Goal: Transaction & Acquisition: Book appointment/travel/reservation

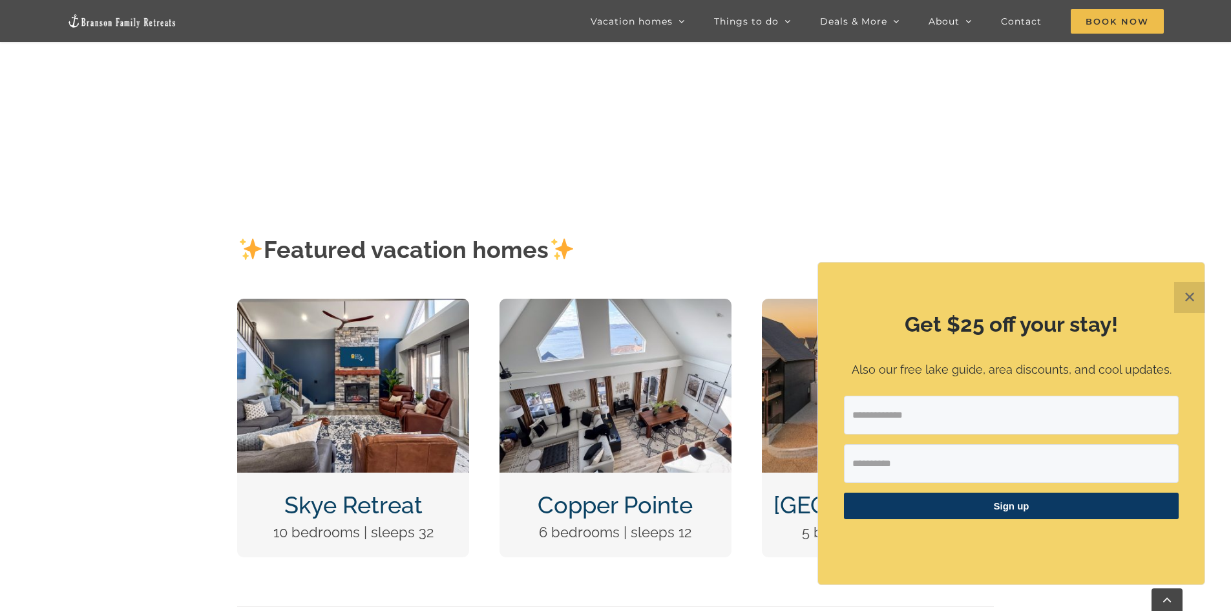
scroll to position [452, 0]
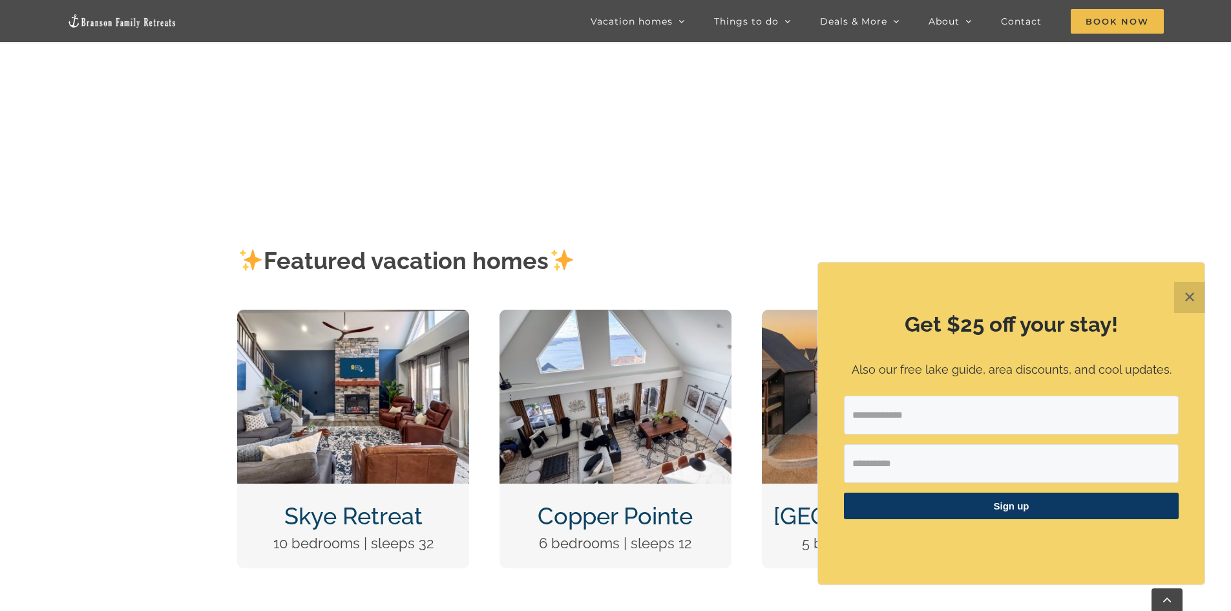
click at [1192, 301] on button "✕" at bounding box center [1189, 297] width 31 height 31
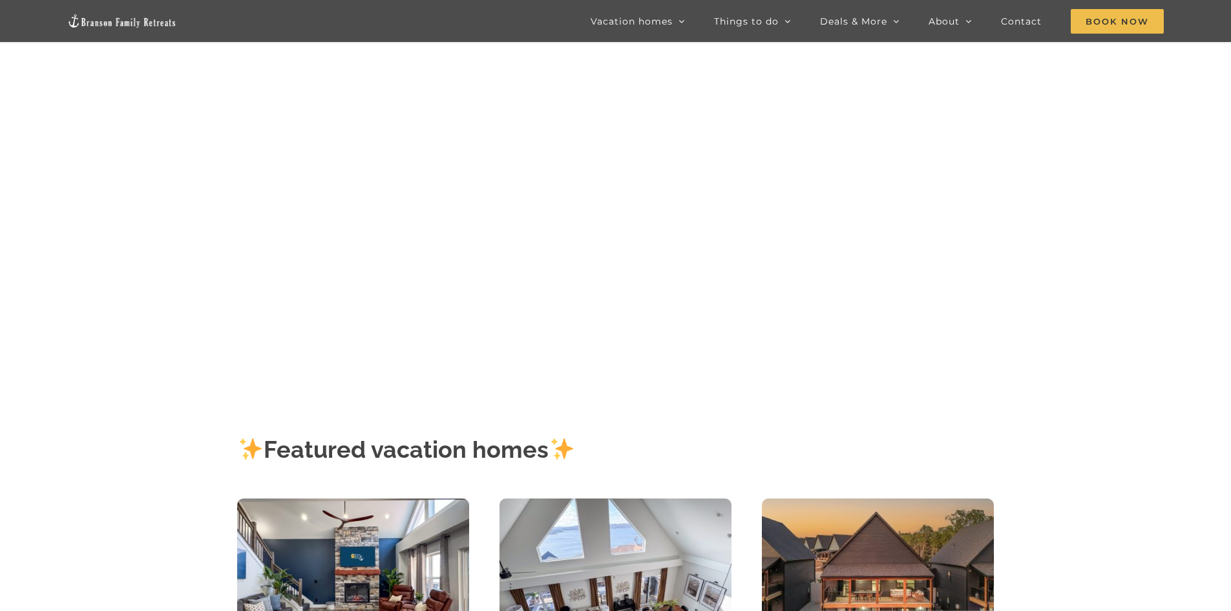
scroll to position [65, 0]
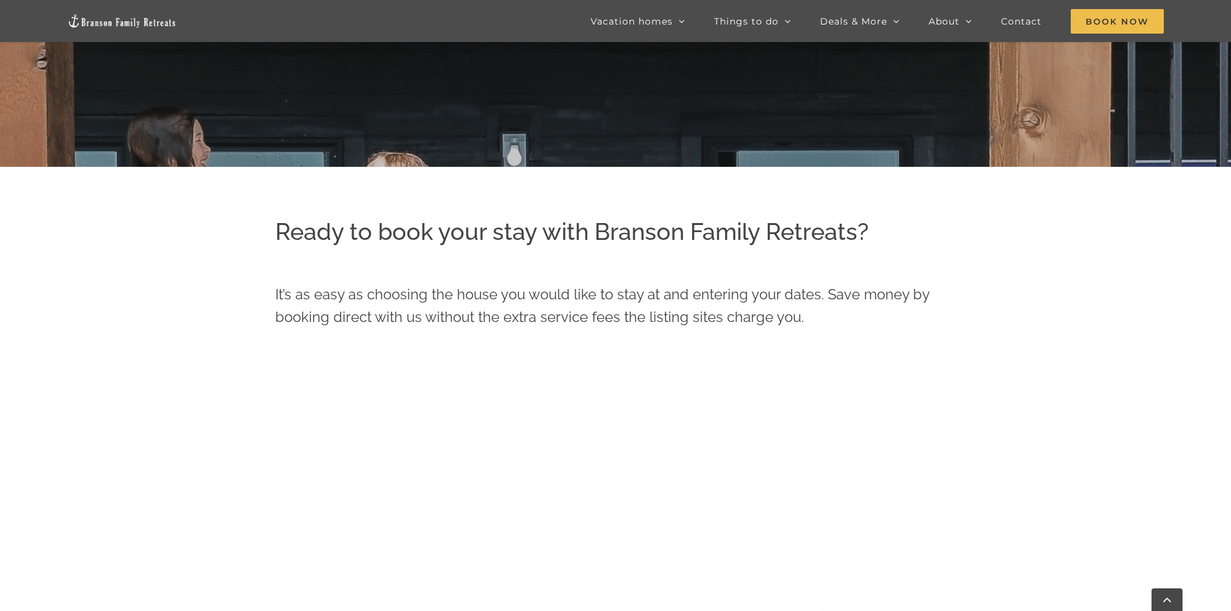
scroll to position [740, 0]
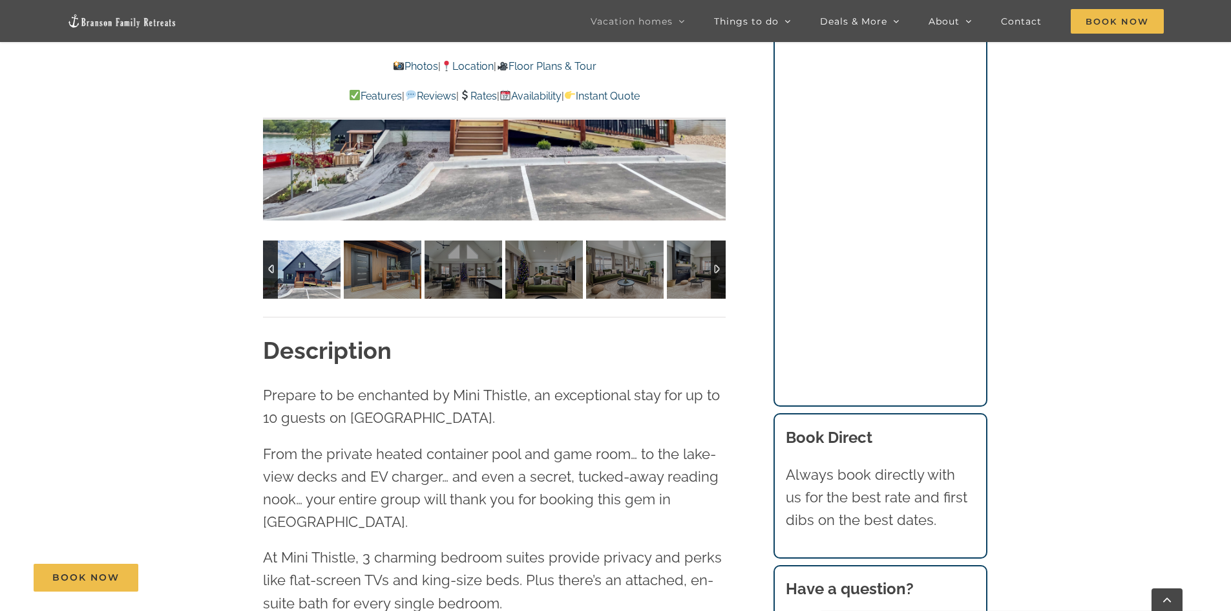
scroll to position [1099, 0]
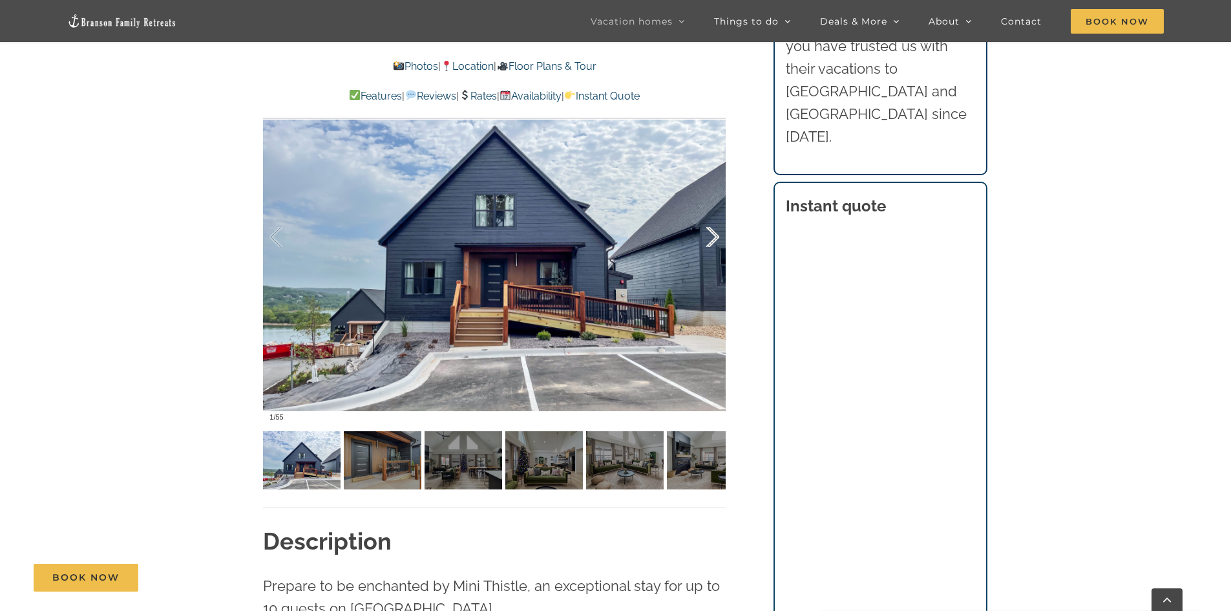
click at [712, 242] on div at bounding box center [699, 237] width 40 height 80
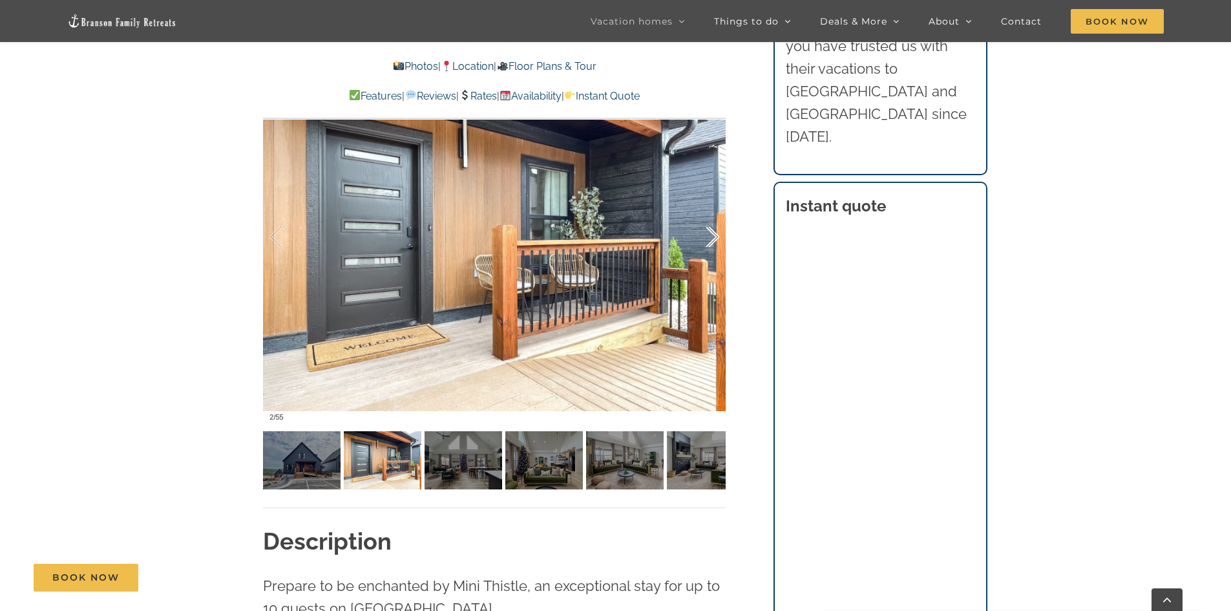
click at [712, 242] on div at bounding box center [699, 237] width 40 height 80
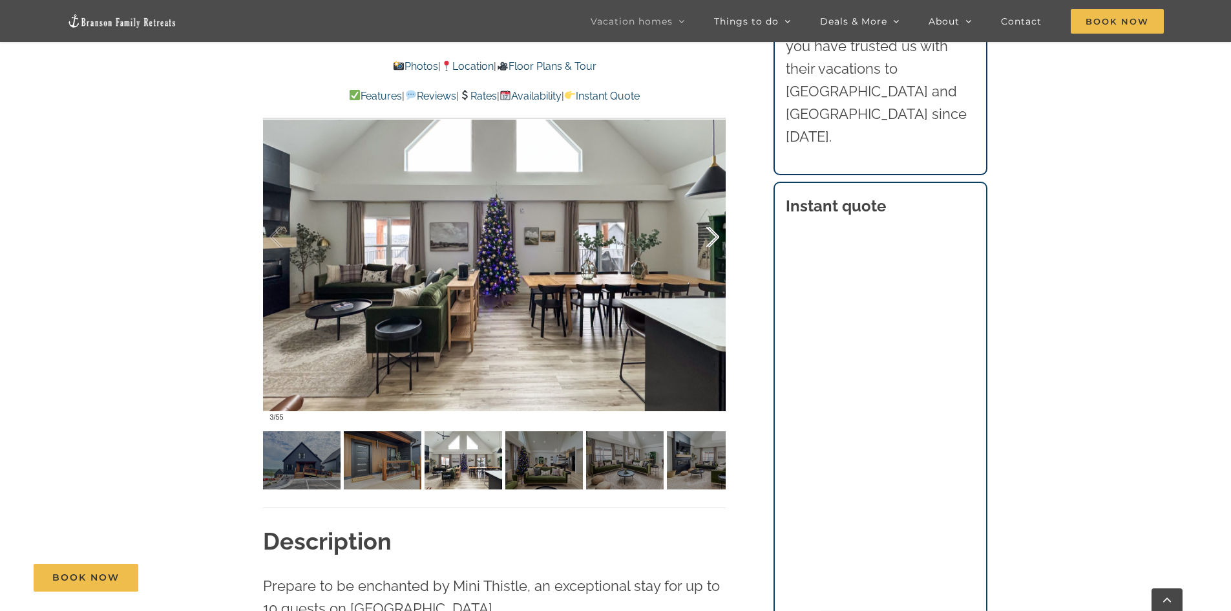
click at [712, 242] on div at bounding box center [699, 237] width 40 height 80
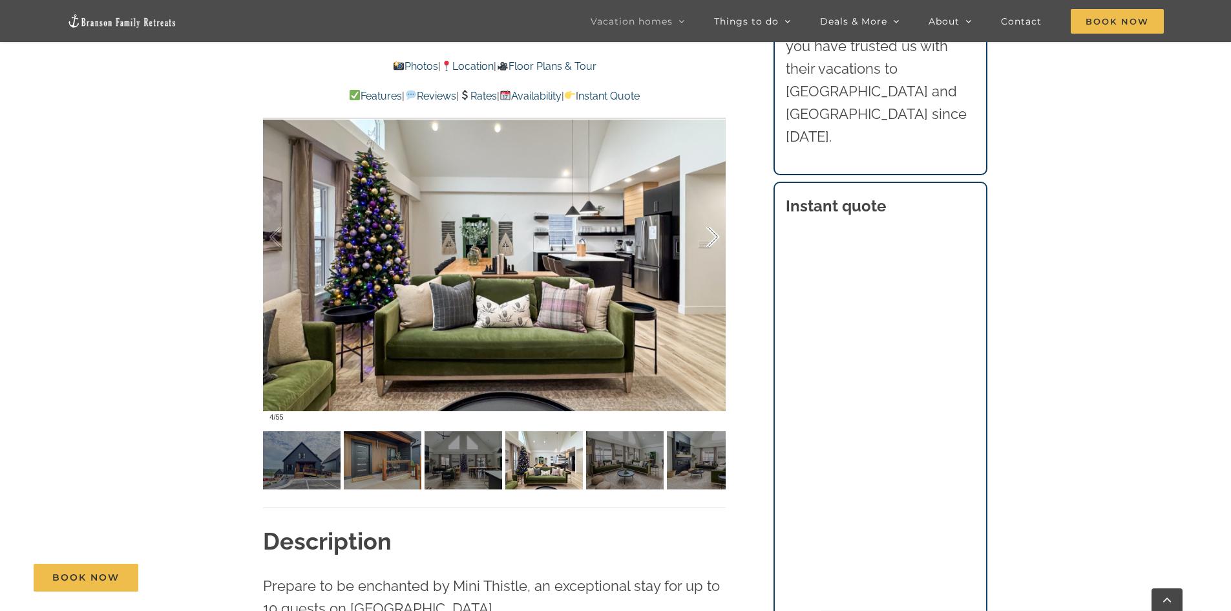
click at [712, 242] on div at bounding box center [699, 237] width 40 height 80
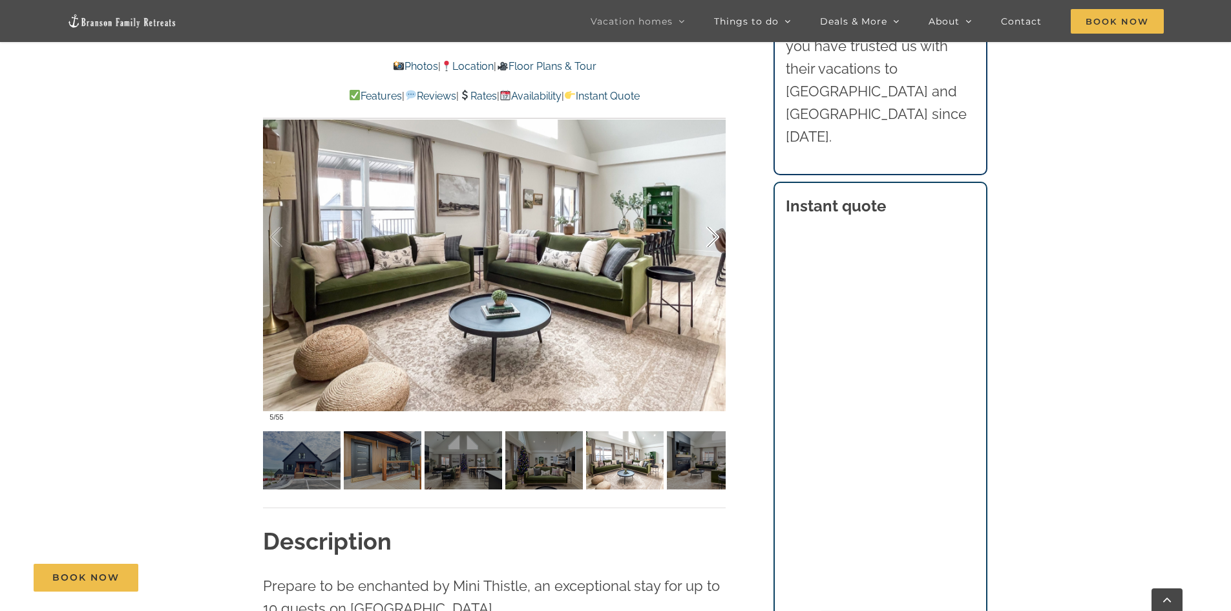
click at [712, 242] on div at bounding box center [699, 237] width 40 height 80
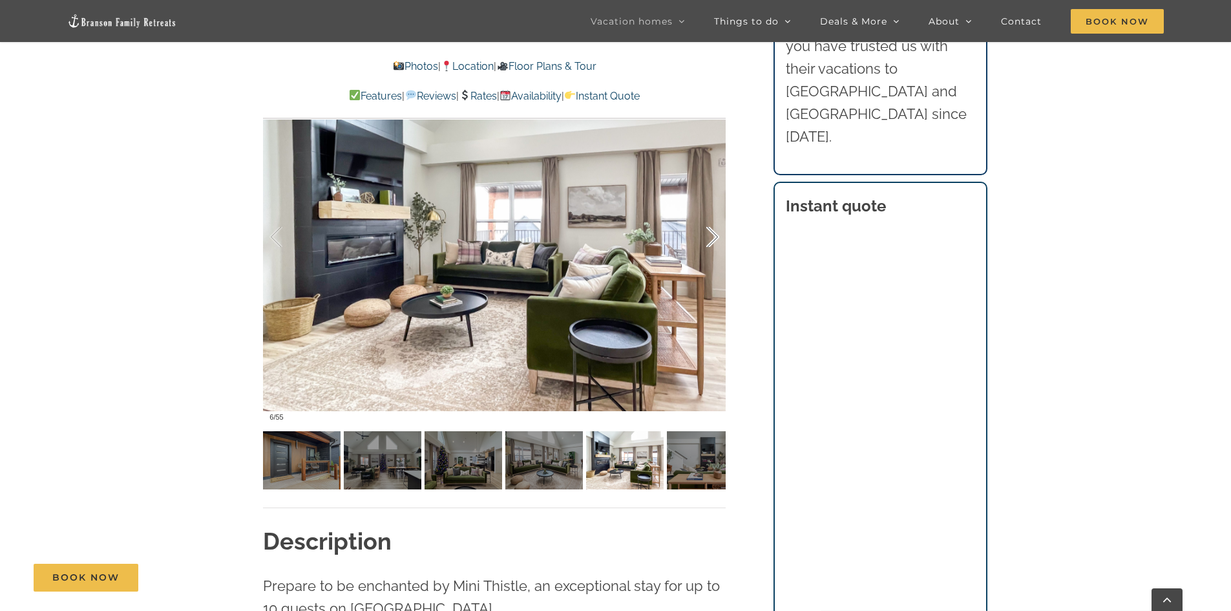
click at [712, 242] on div at bounding box center [699, 237] width 40 height 80
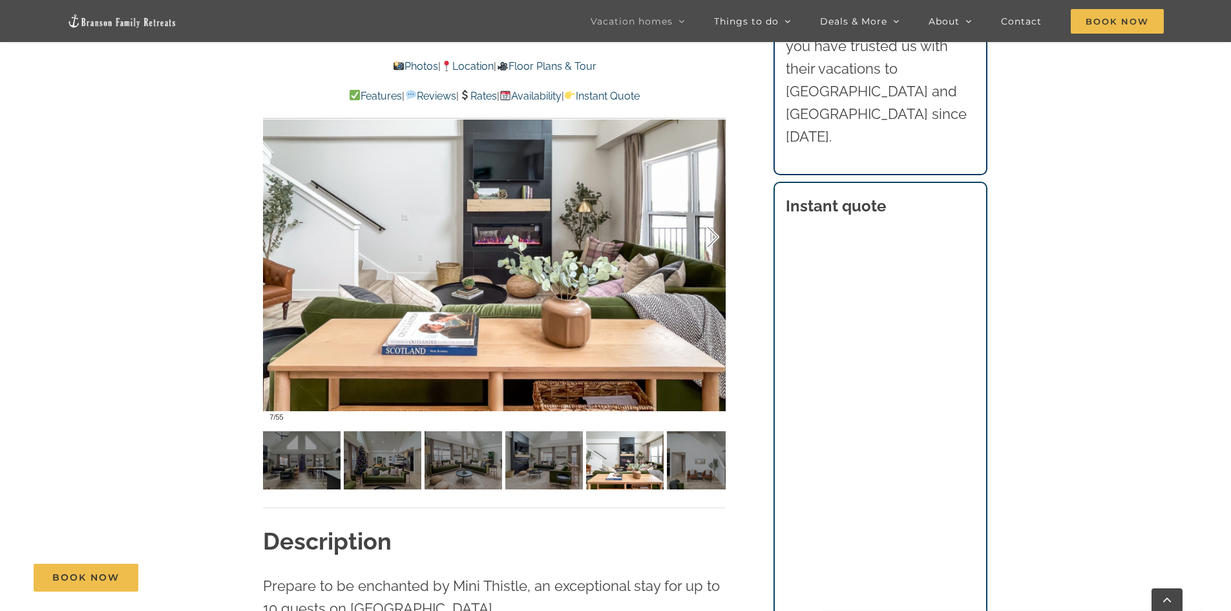
click at [712, 242] on div at bounding box center [699, 237] width 40 height 80
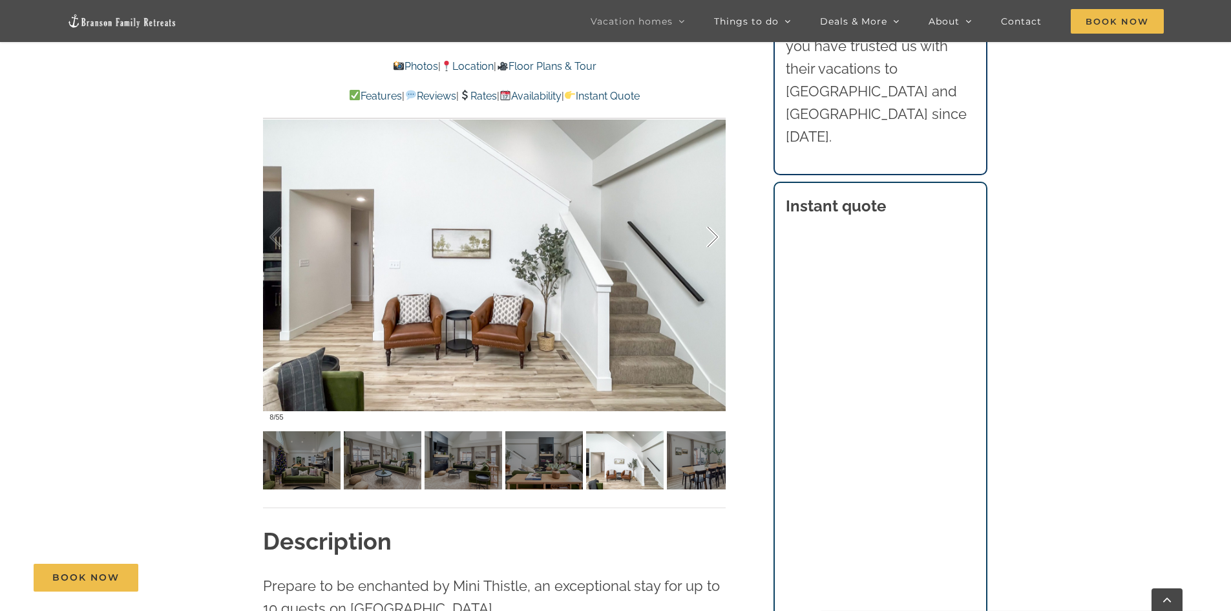
click at [712, 242] on div at bounding box center [699, 237] width 40 height 80
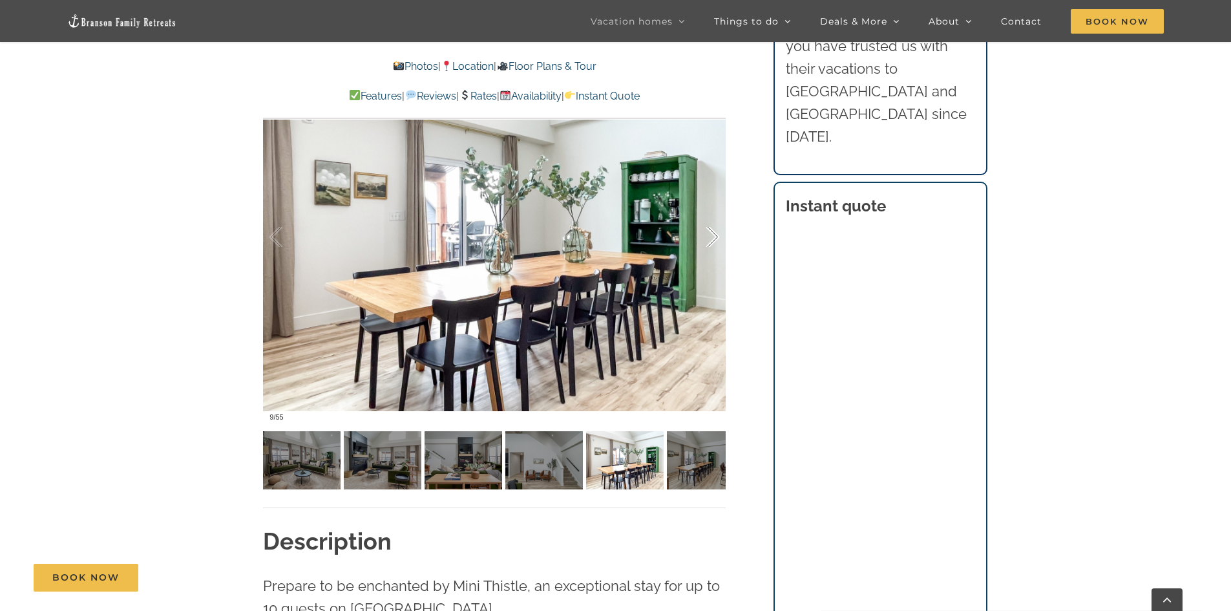
click at [712, 242] on div at bounding box center [699, 237] width 40 height 80
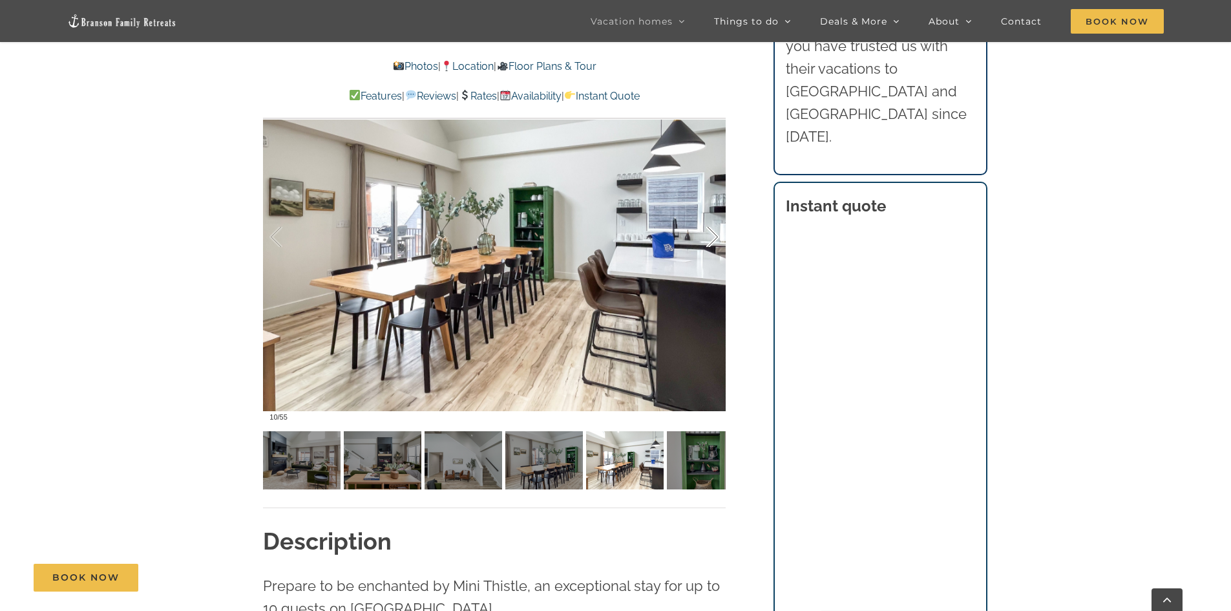
click at [712, 242] on div at bounding box center [699, 237] width 40 height 80
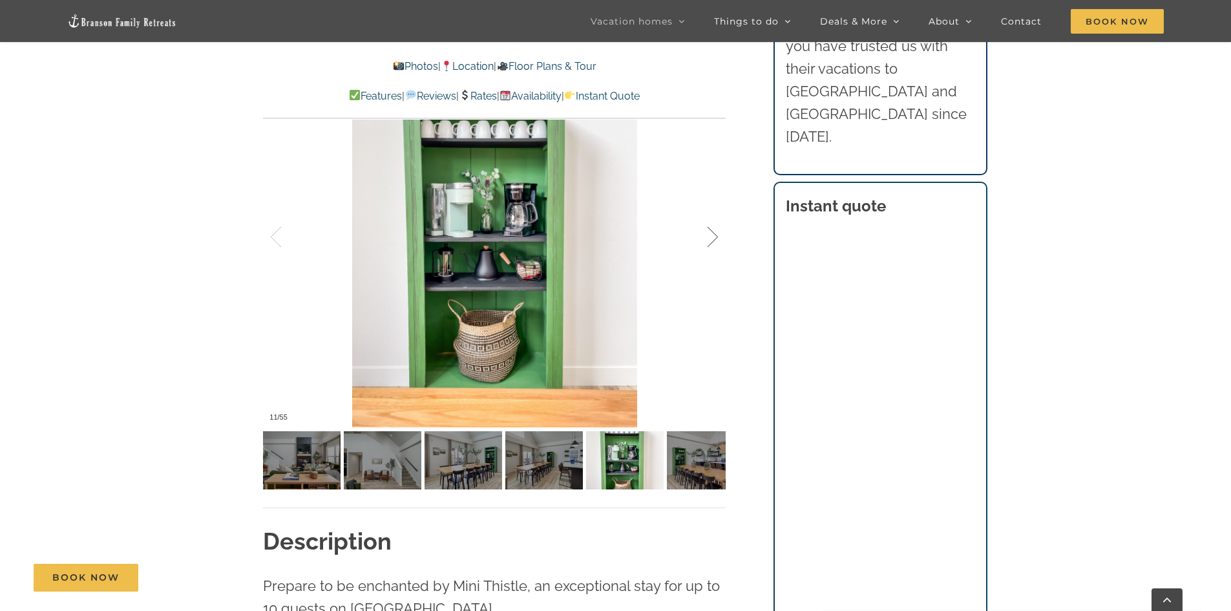
click at [712, 242] on div at bounding box center [699, 237] width 40 height 80
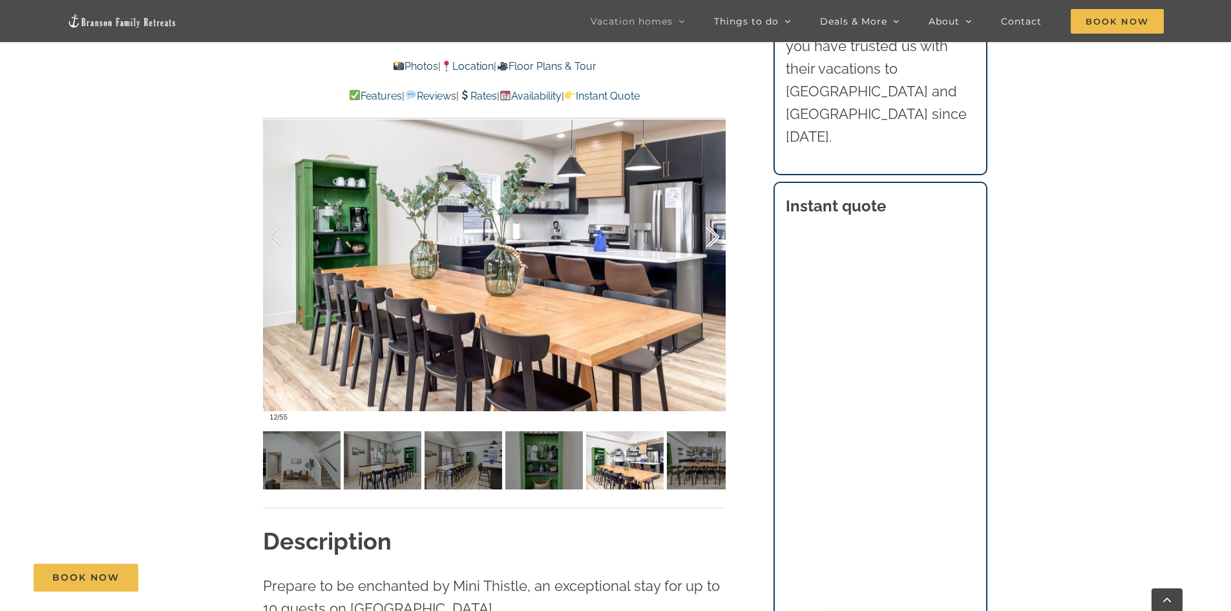
click at [712, 242] on div at bounding box center [699, 237] width 40 height 80
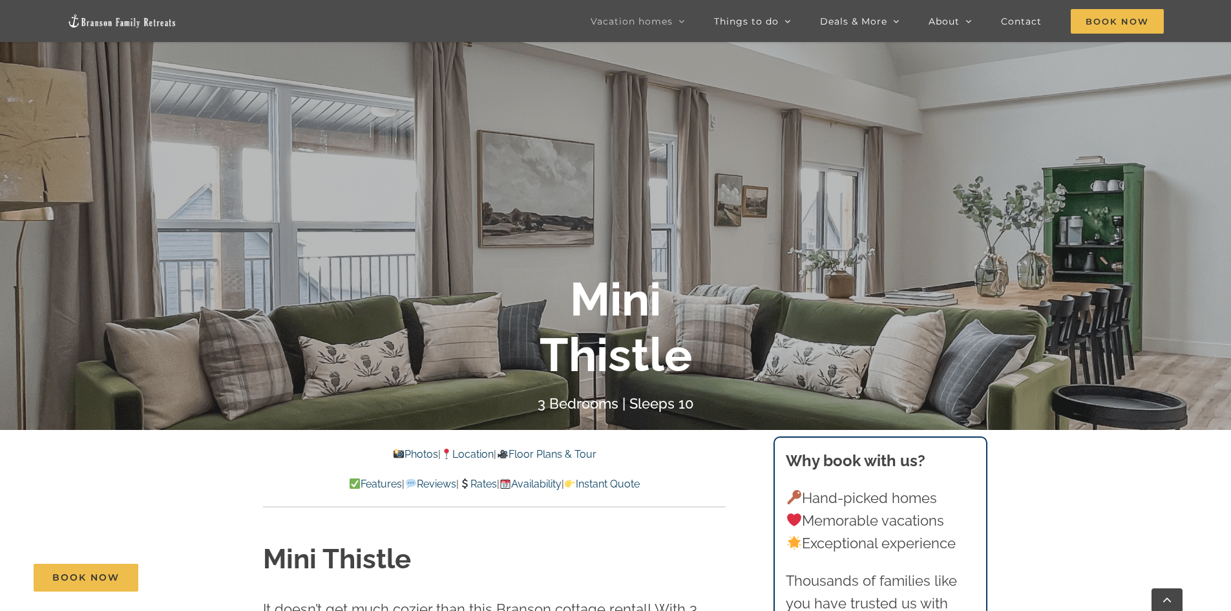
scroll to position [194, 0]
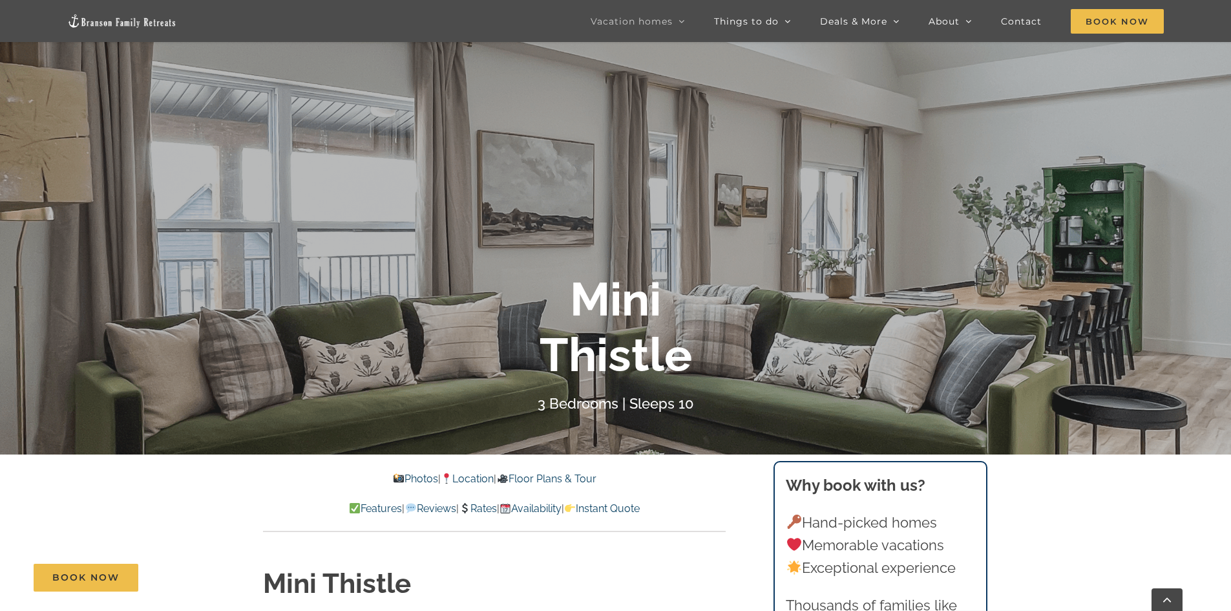
drag, startPoint x: 476, startPoint y: 508, endPoint x: 493, endPoint y: 529, distance: 27.1
click at [476, 508] on link "Rates" at bounding box center [478, 508] width 38 height 12
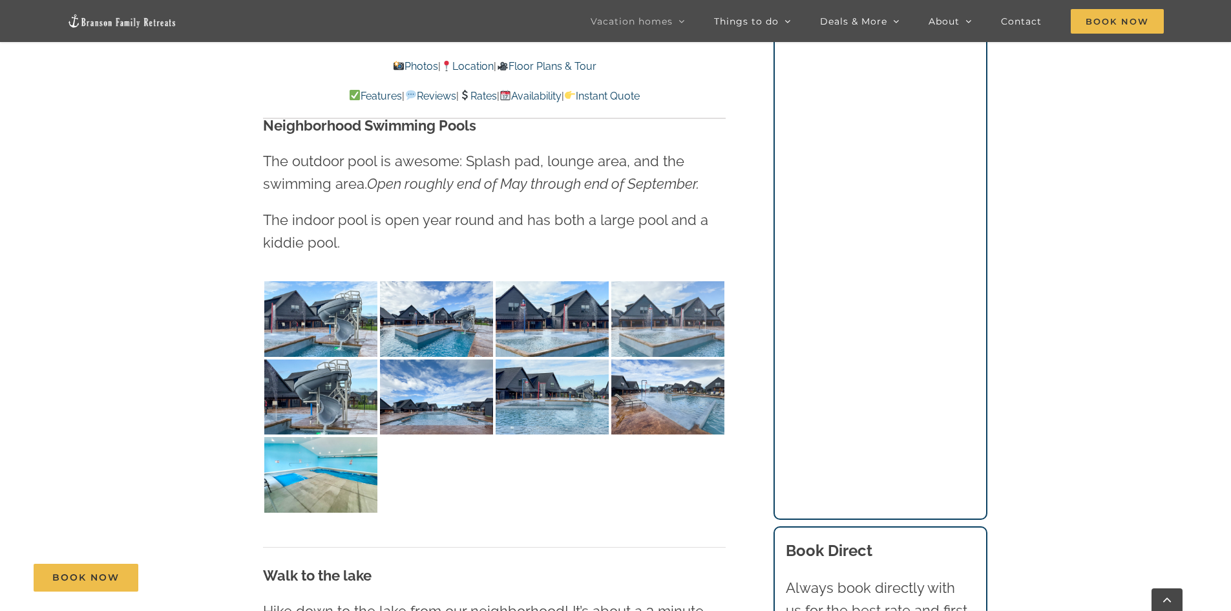
scroll to position [3323, 0]
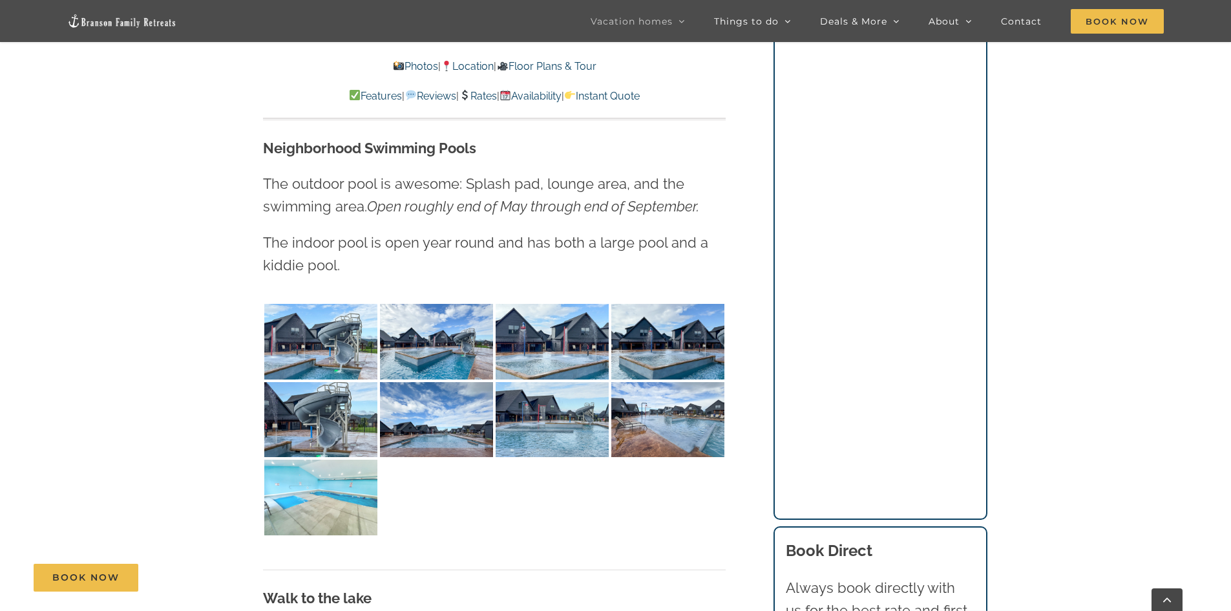
click at [327, 460] on img at bounding box center [320, 498] width 113 height 76
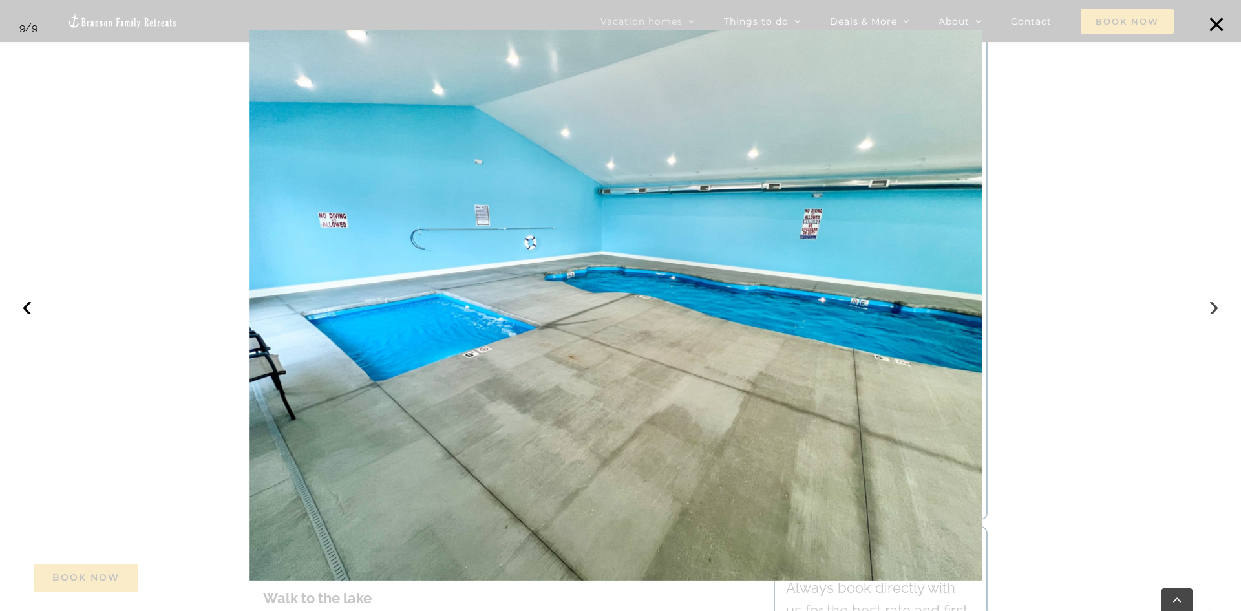
click at [1214, 305] on button "›" at bounding box center [1214, 305] width 28 height 28
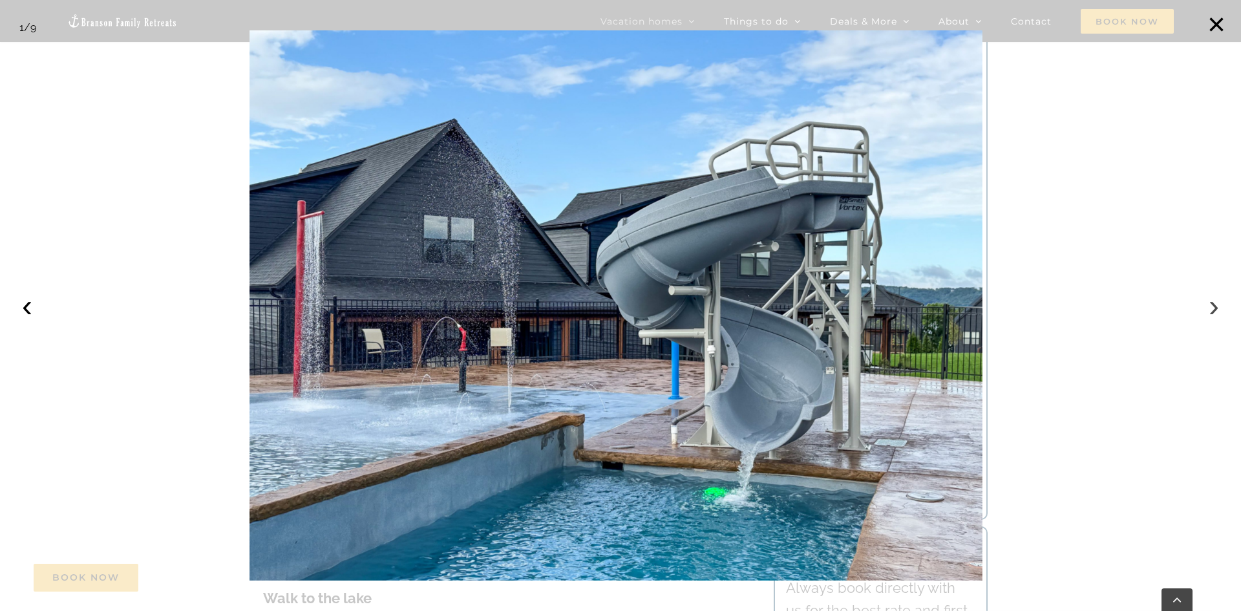
click at [1214, 306] on button "›" at bounding box center [1214, 305] width 28 height 28
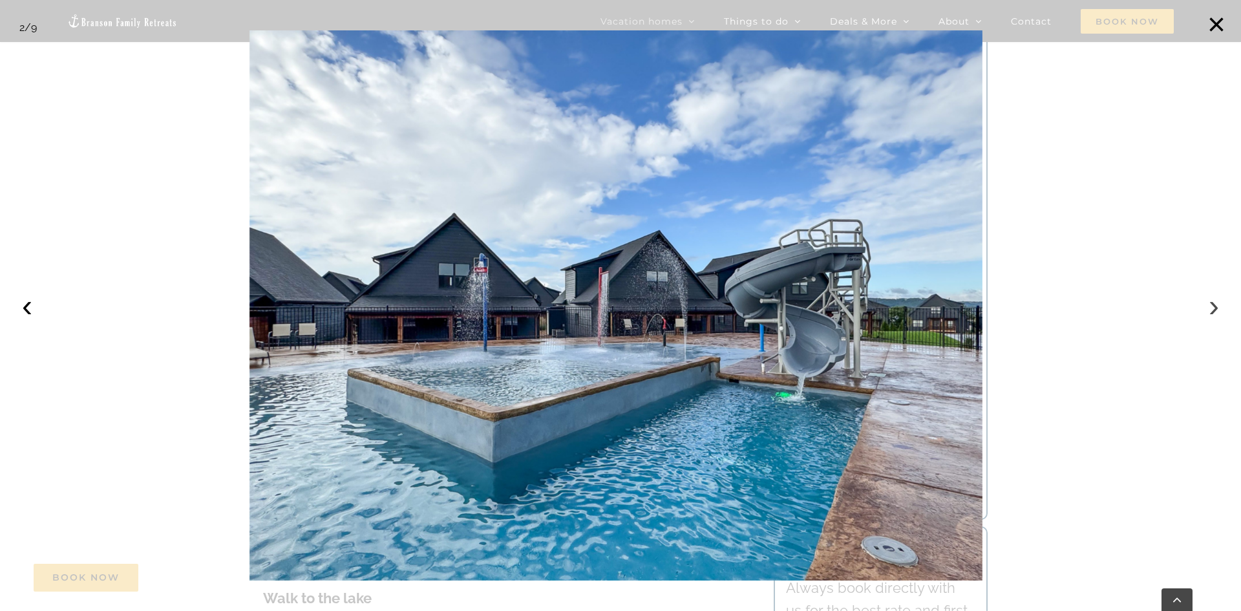
click at [1214, 308] on button "›" at bounding box center [1214, 305] width 28 height 28
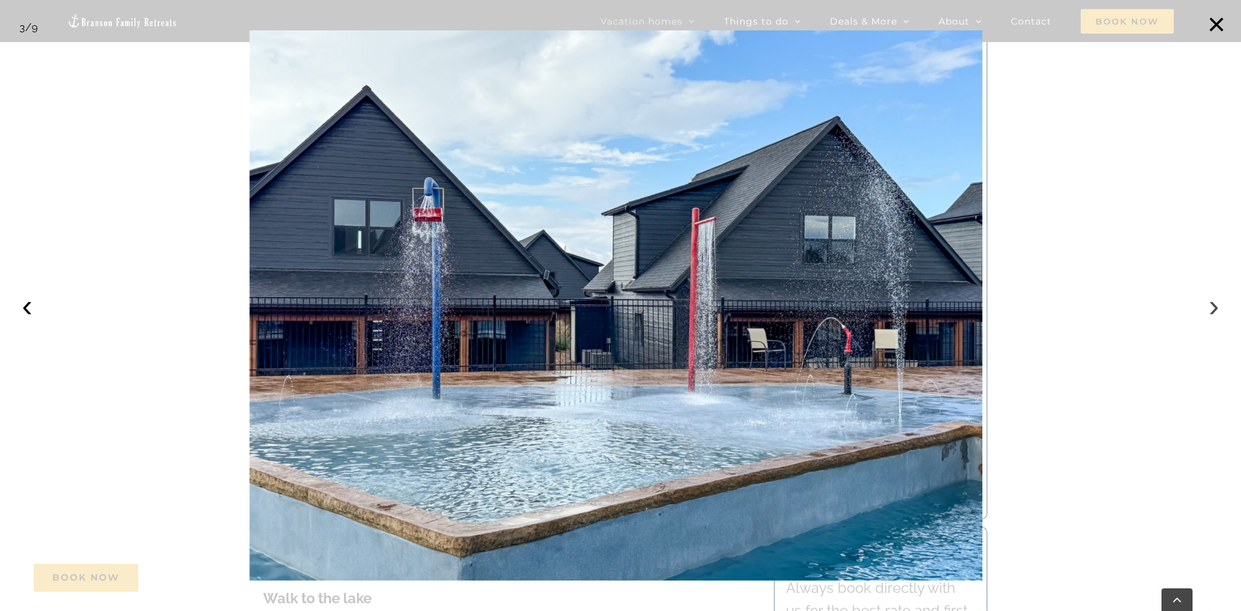
click at [1213, 311] on button "›" at bounding box center [1214, 305] width 28 height 28
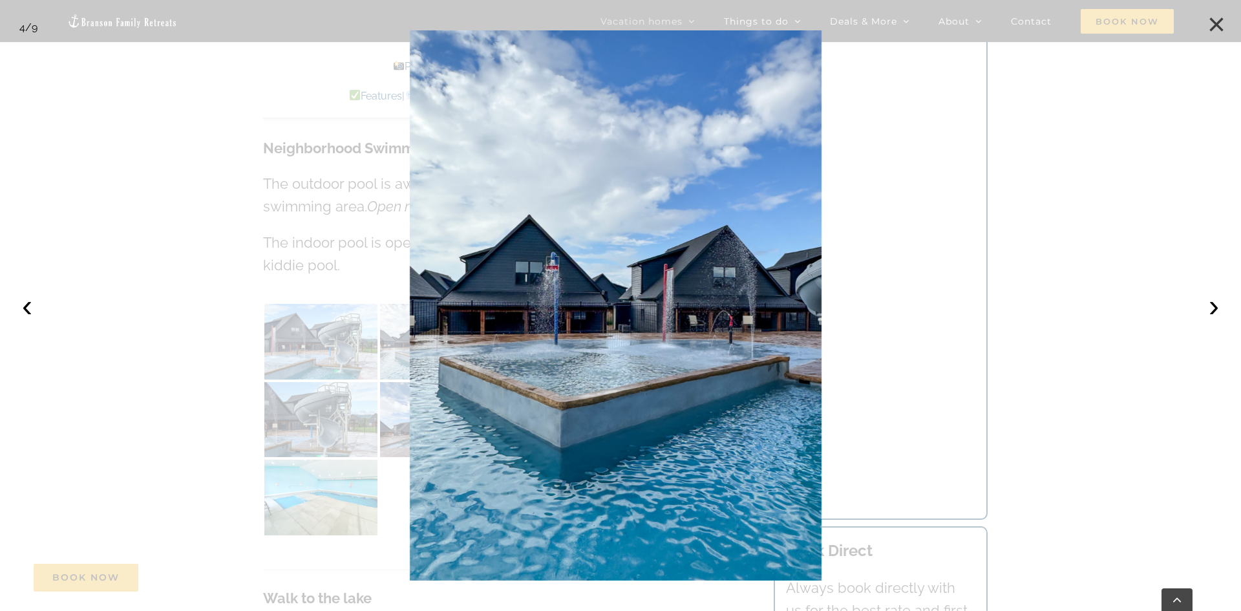
click at [1213, 25] on button "×" at bounding box center [1216, 24] width 28 height 28
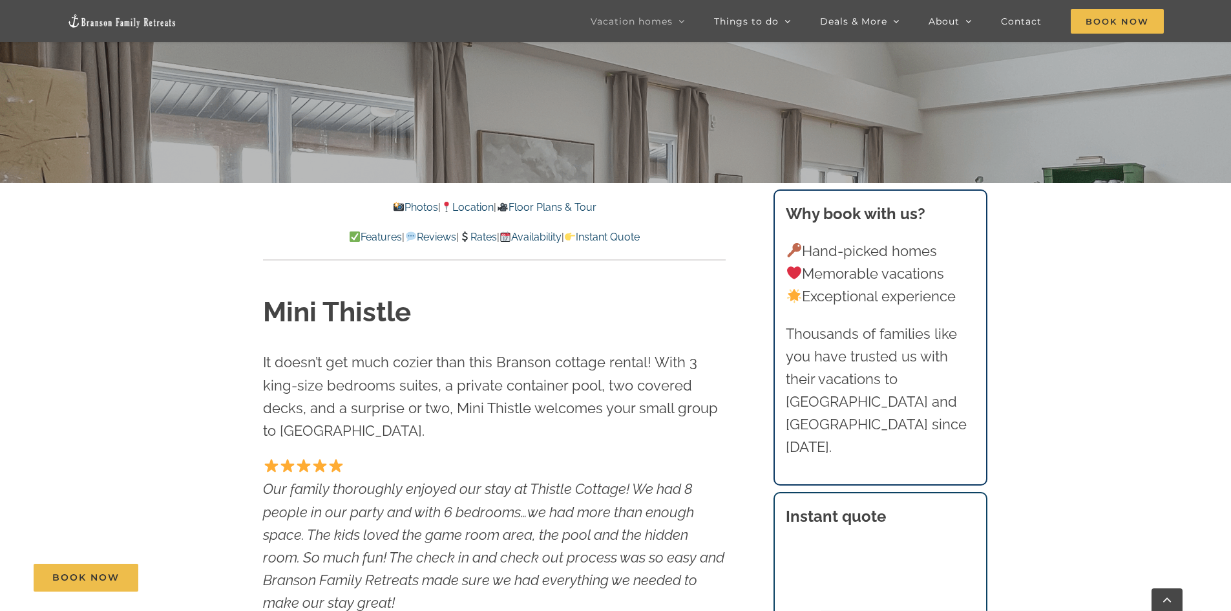
scroll to position [452, 0]
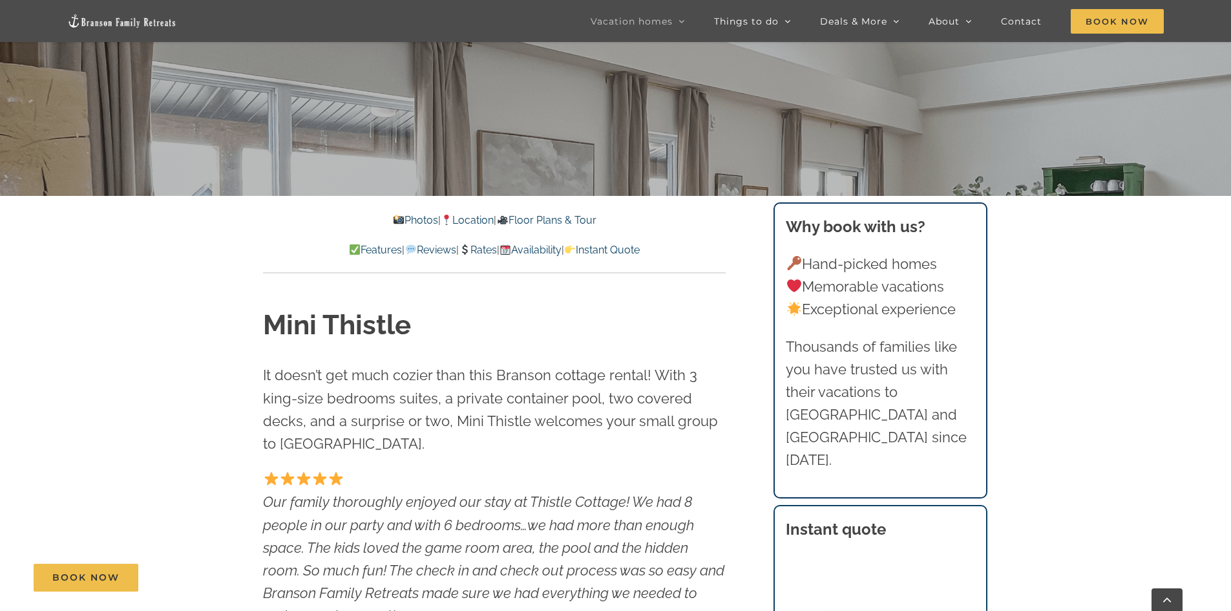
click at [564, 222] on link "Floor Plans & Tour" at bounding box center [546, 220] width 100 height 12
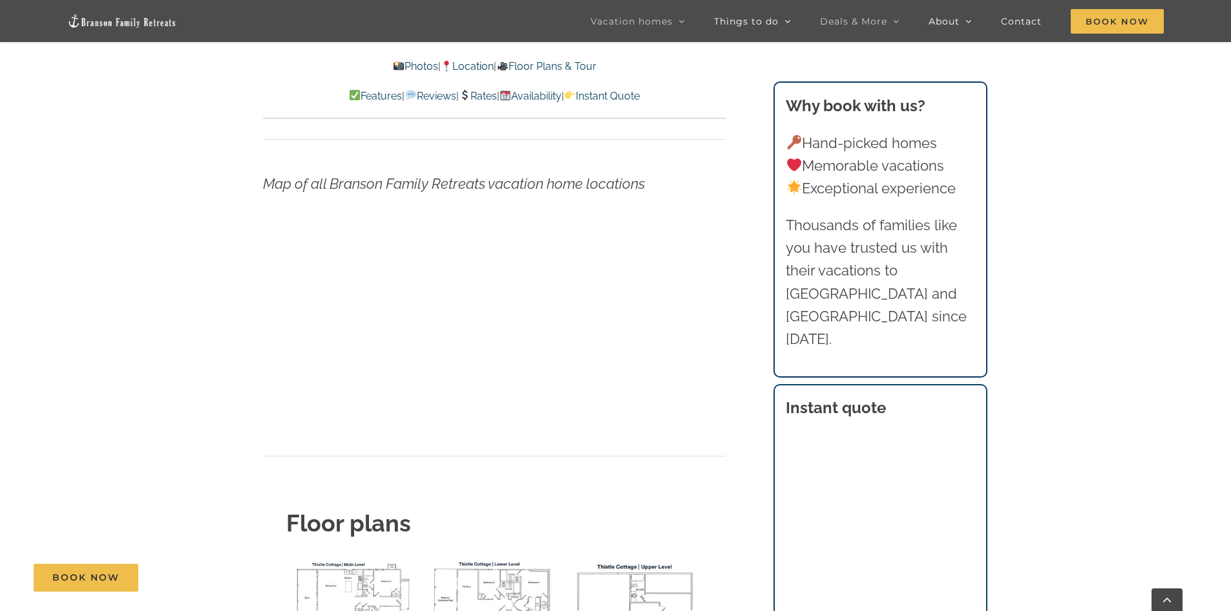
scroll to position [4836, 0]
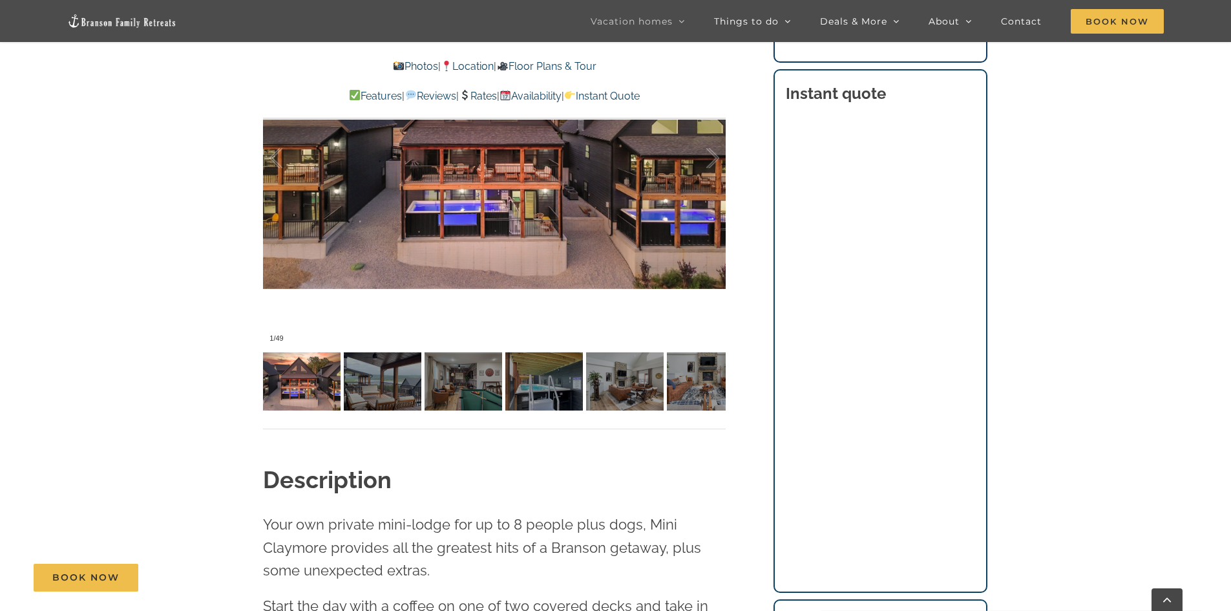
scroll to position [969, 0]
